Goal: Find specific page/section: Find specific page/section

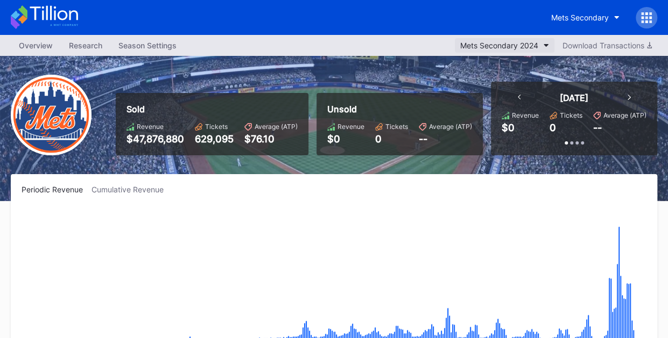
click at [522, 43] on div "Mets Secondary 2024" at bounding box center [499, 45] width 78 height 9
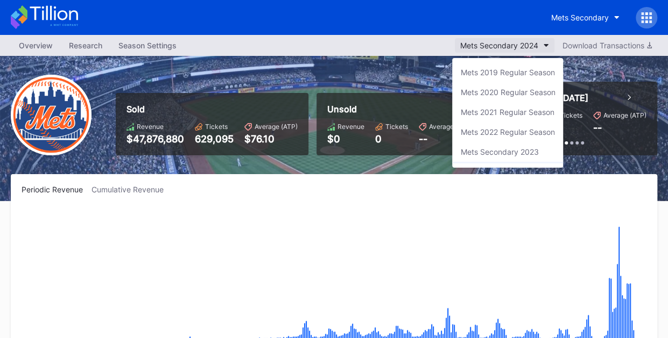
scroll to position [37, 0]
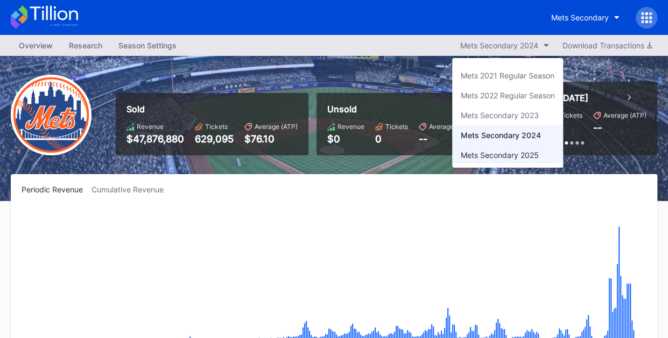
click at [529, 151] on div "Mets Secondary 2025" at bounding box center [499, 155] width 78 height 9
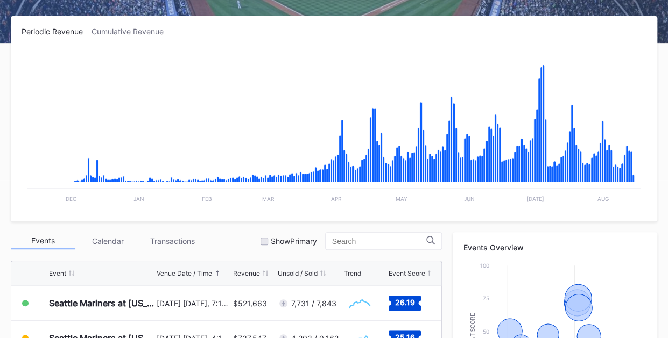
scroll to position [162, 0]
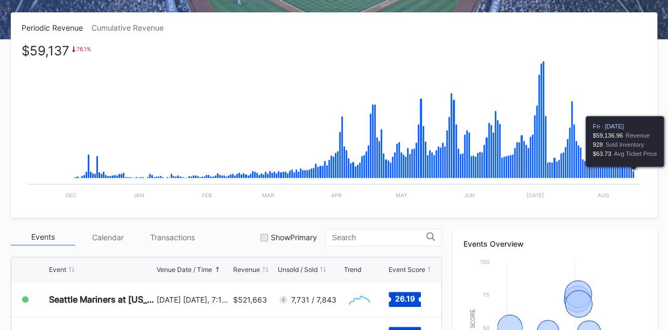
click at [634, 175] on icon "Chart title" at bounding box center [633, 175] width 2 height 8
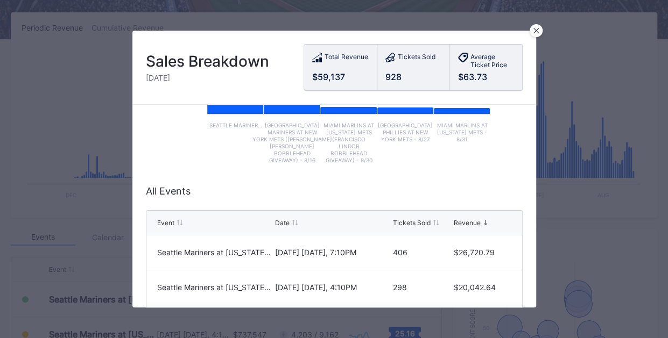
scroll to position [184, 0]
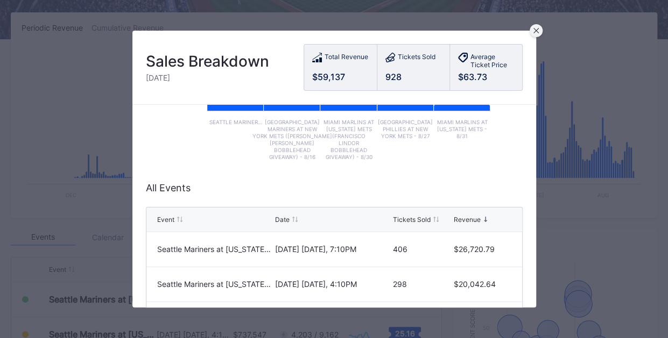
click at [534, 31] on icon at bounding box center [535, 30] width 5 height 5
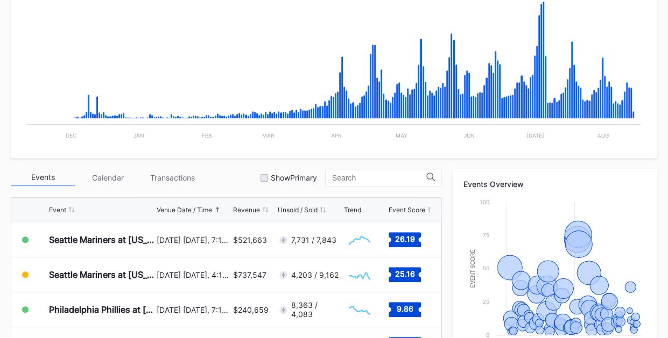
scroll to position [0, 0]
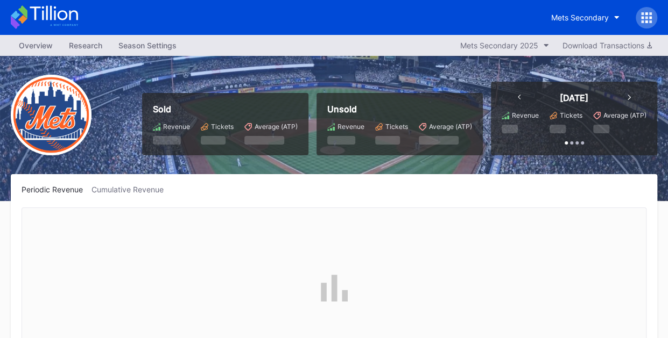
scroll to position [2168, 0]
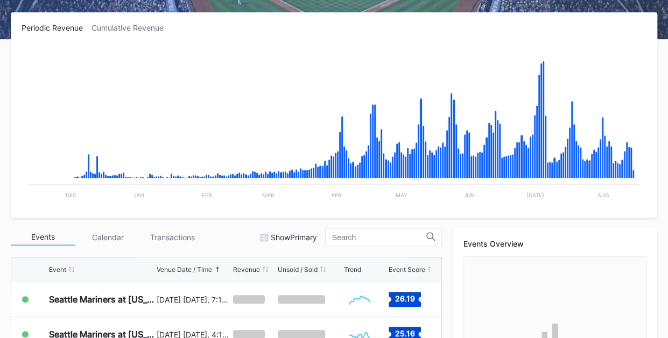
scroll to position [165, 0]
